Goal: Task Accomplishment & Management: Manage account settings

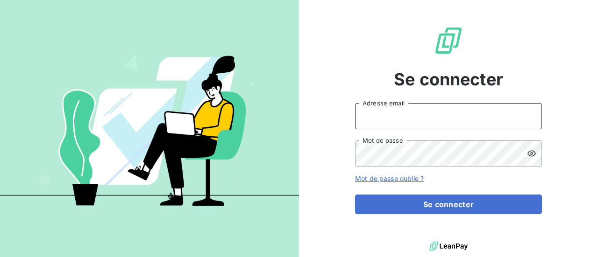
click at [430, 113] on input "Adresse email" at bounding box center [448, 116] width 187 height 26
type input "[PERSON_NAME][EMAIL_ADDRESS][DOMAIN_NAME]"
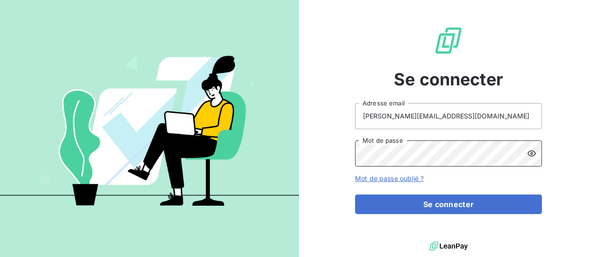
click at [355, 195] on button "Se connecter" at bounding box center [448, 205] width 187 height 20
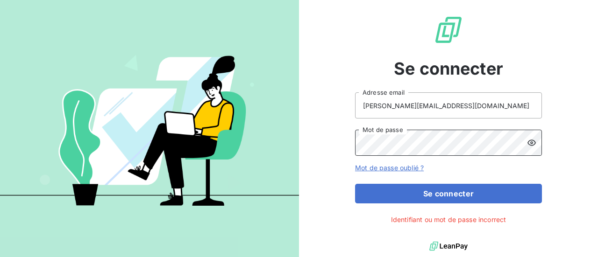
click at [355, 184] on button "Se connecter" at bounding box center [448, 194] width 187 height 20
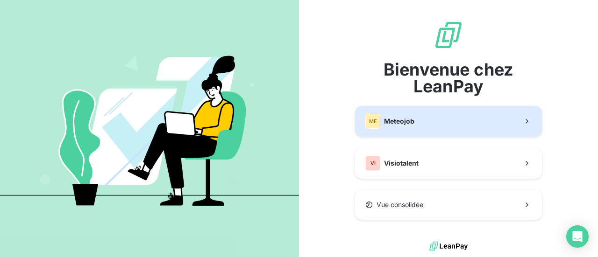
click at [428, 126] on button "ME Meteojob" at bounding box center [448, 121] width 187 height 31
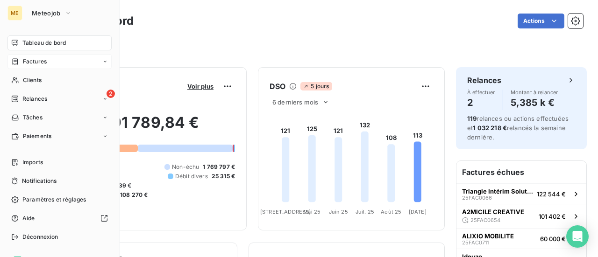
click at [56, 62] on div "Factures" at bounding box center [59, 61] width 104 height 15
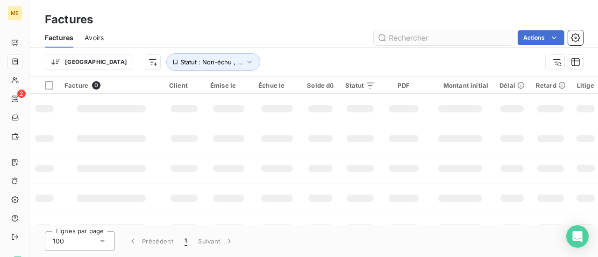
click at [455, 42] on input "text" at bounding box center [444, 37] width 140 height 15
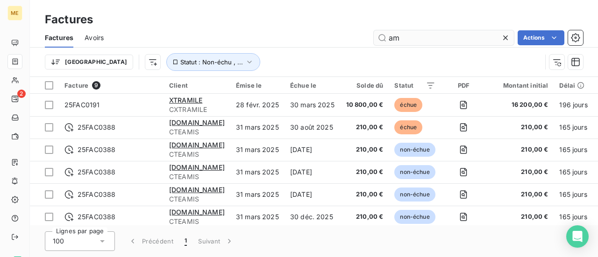
type input "a"
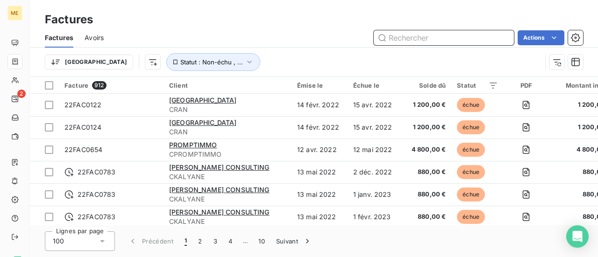
click at [391, 39] on input "text" at bounding box center [444, 37] width 140 height 15
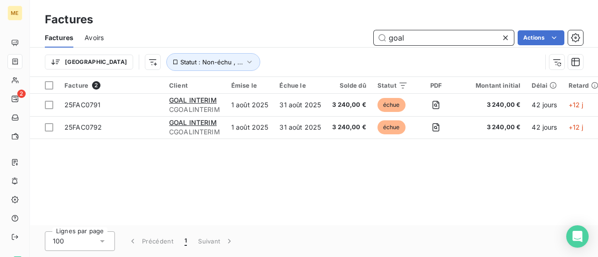
type input "goal"
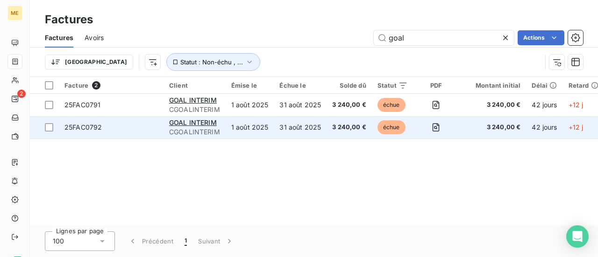
click at [253, 124] on td "1 août 2025" at bounding box center [250, 127] width 49 height 22
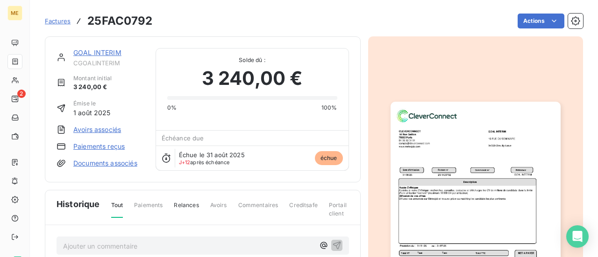
click at [185, 157] on span "Échue le 31 août 2025" at bounding box center [212, 154] width 66 height 7
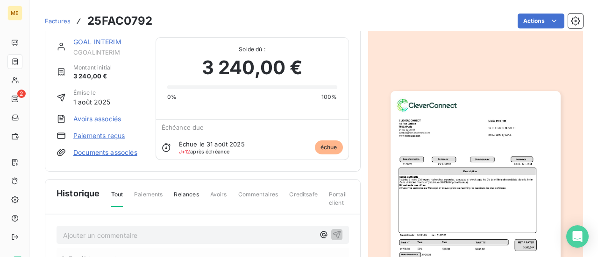
scroll to position [1, 0]
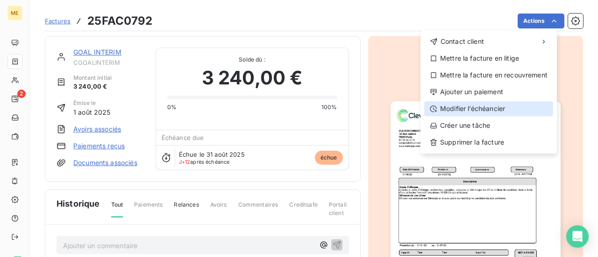
click at [495, 107] on div "Modifier l’échéancier" at bounding box center [488, 108] width 129 height 15
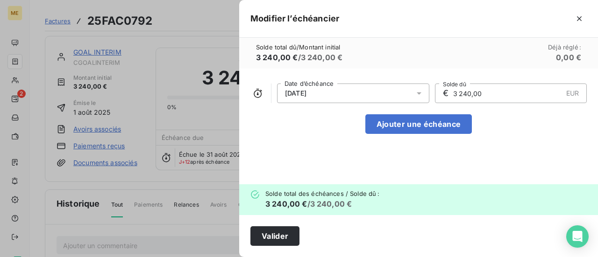
click at [369, 93] on div "[DATE]" at bounding box center [353, 94] width 152 height 20
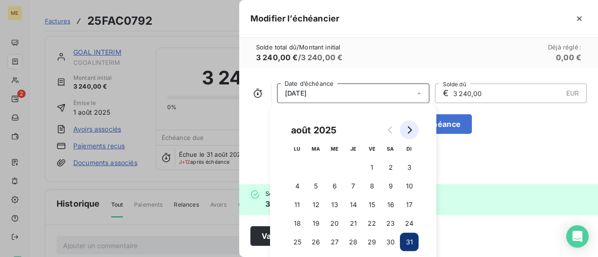
click at [412, 132] on icon "Go to next month" at bounding box center [408, 130] width 7 height 7
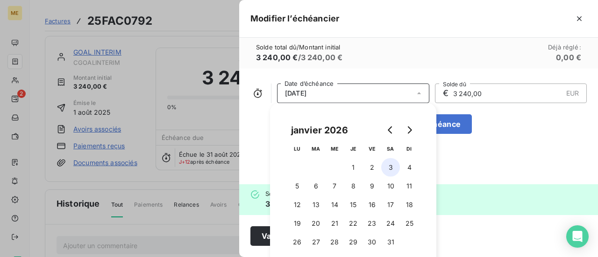
click at [388, 169] on button "3" at bounding box center [390, 167] width 19 height 19
click at [374, 170] on button "2" at bounding box center [371, 167] width 19 height 19
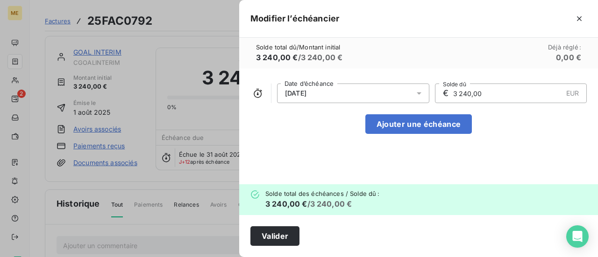
click at [489, 165] on div "[DATE] Date d’échéance € 3 240,00 EUR Solde dû Ajouter une échéance" at bounding box center [418, 127] width 359 height 116
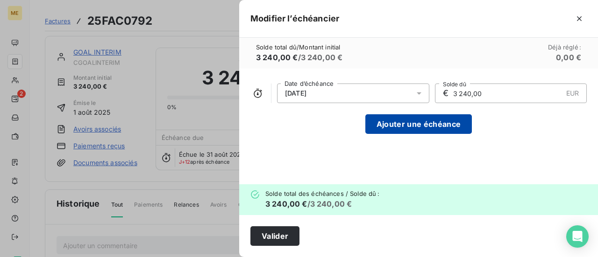
click at [456, 125] on button "Ajouter une échéance" at bounding box center [418, 124] width 106 height 20
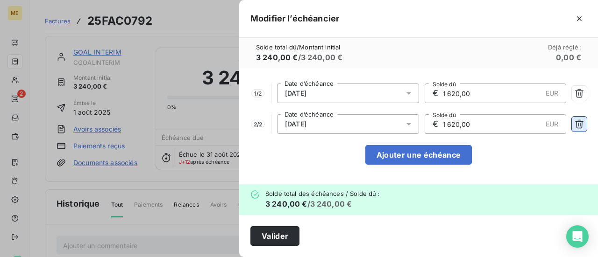
click at [579, 125] on icon "button" at bounding box center [579, 124] width 8 height 9
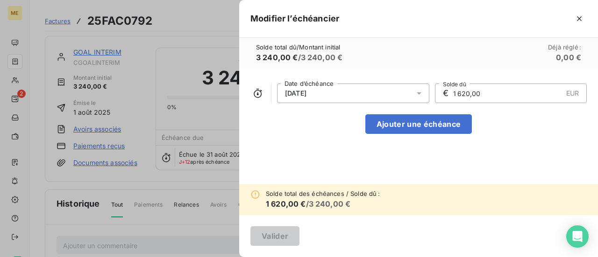
click at [481, 156] on div "[DATE] Date d’échéance € 1 620,00 EUR Solde dû Ajouter une échéance" at bounding box center [418, 127] width 359 height 116
click at [358, 92] on div "[DATE]" at bounding box center [353, 94] width 152 height 20
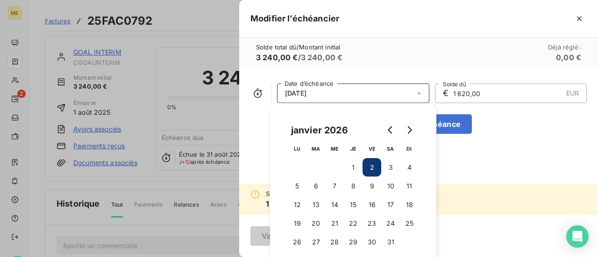
click at [370, 164] on button "2" at bounding box center [371, 167] width 19 height 19
click at [252, 136] on div "[DATE] Date d’échéance € 1 620,00 EUR Solde dû Ajouter une échéance" at bounding box center [418, 127] width 359 height 116
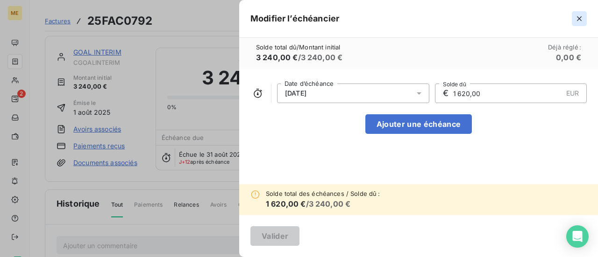
click at [578, 16] on icon "button" at bounding box center [578, 18] width 9 height 9
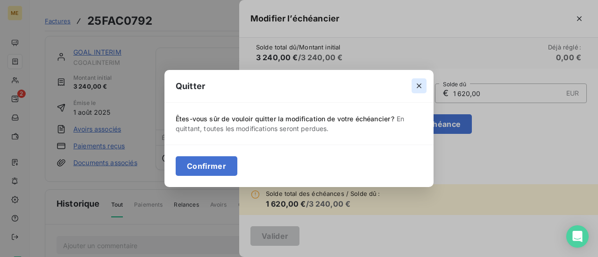
click at [421, 85] on icon "button" at bounding box center [418, 85] width 9 height 9
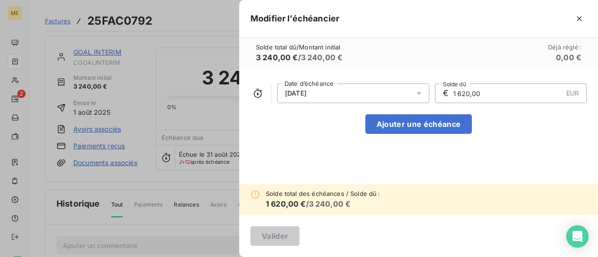
click at [328, 146] on div "[DATE] Date d’échéance € 1 620,00 EUR Solde dû Ajouter une échéance" at bounding box center [418, 127] width 359 height 116
click at [271, 57] on span "3 240,00 €" at bounding box center [277, 57] width 42 height 9
click at [318, 56] on h6 "3 240,00 € / 3 240,00 €" at bounding box center [299, 57] width 86 height 11
click at [301, 198] on h6 "1 620,00 € / 3 240,00 €" at bounding box center [323, 203] width 114 height 11
click at [320, 196] on span "Solde total des échéances / Solde dû :" at bounding box center [323, 193] width 114 height 7
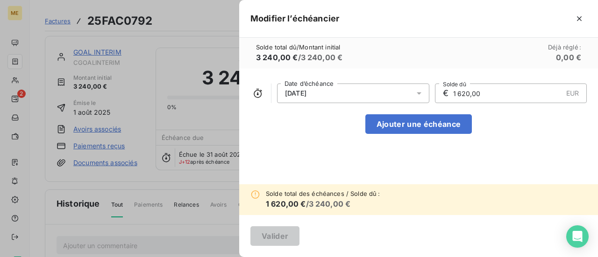
drag, startPoint x: 480, startPoint y: 92, endPoint x: 441, endPoint y: 91, distance: 39.2
click at [441, 91] on div "€ 1 620,00 EUR Solde dû" at bounding box center [511, 94] width 152 height 20
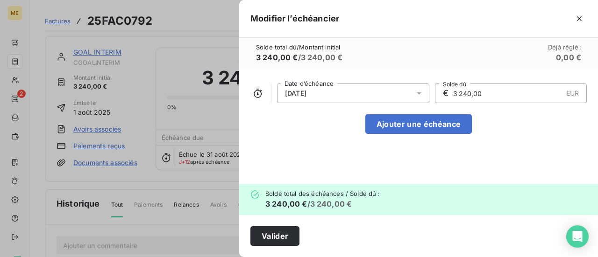
type input "3 240,00"
click at [329, 140] on div "[DATE] Date d’échéance € 3 240,00 EUR Solde dû Ajouter une échéance" at bounding box center [418, 127] width 359 height 116
click at [288, 239] on button "Valider" at bounding box center [274, 236] width 49 height 20
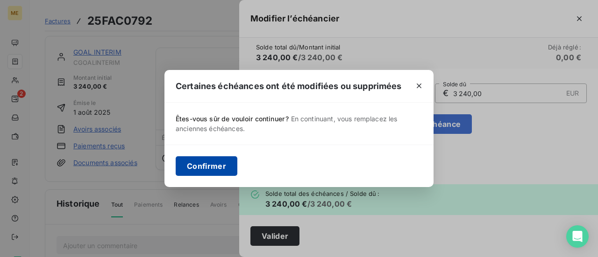
click at [221, 171] on button "Confirmer" at bounding box center [207, 166] width 62 height 20
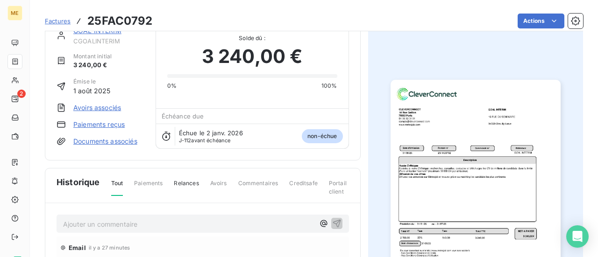
scroll to position [0, 0]
